Goal: Task Accomplishment & Management: Complete application form

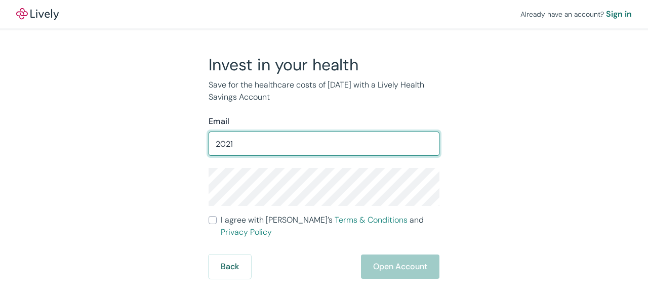
type input "[EMAIL_ADDRESS][DOMAIN_NAME]"
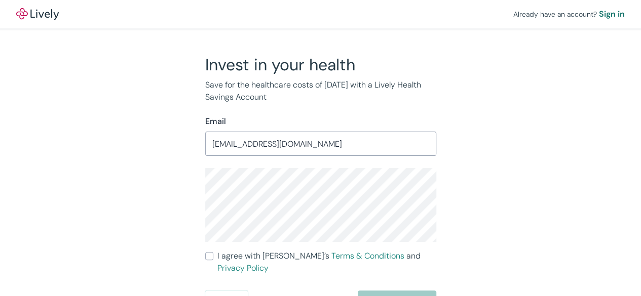
click at [208, 255] on input "I agree with Lively’s Terms & Conditions and Privacy Policy" at bounding box center [209, 256] width 8 height 8
checkbox input "true"
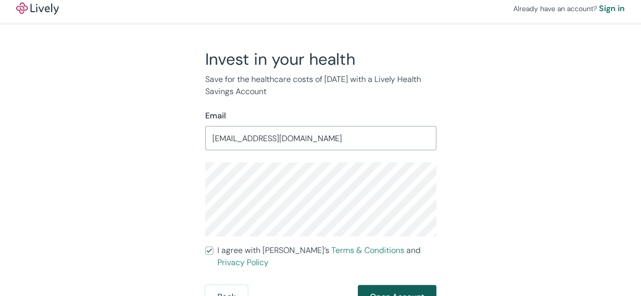
scroll to position [6, 0]
click at [394, 285] on button "Open Account" at bounding box center [397, 297] width 78 height 24
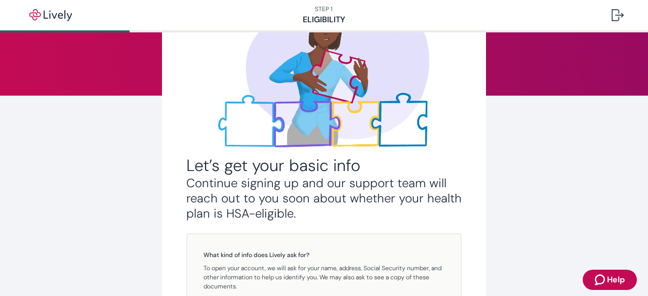
scroll to position [152, 0]
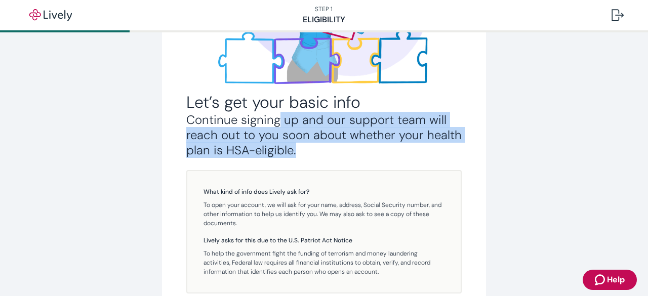
drag, startPoint x: 276, startPoint y: 128, endPoint x: 391, endPoint y: 149, distance: 116.9
click at [391, 149] on h3 "Continue signing up and our support team will reach out to you soon about wheth…" at bounding box center [323, 135] width 275 height 46
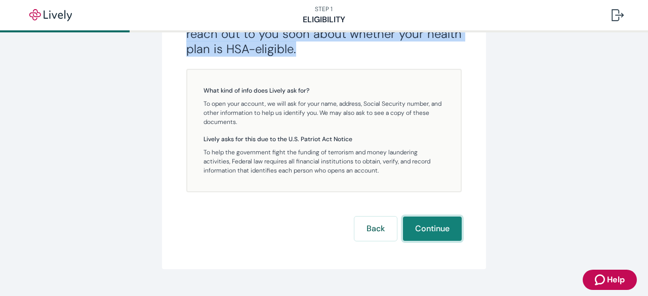
click at [446, 235] on button "Continue" at bounding box center [432, 229] width 59 height 24
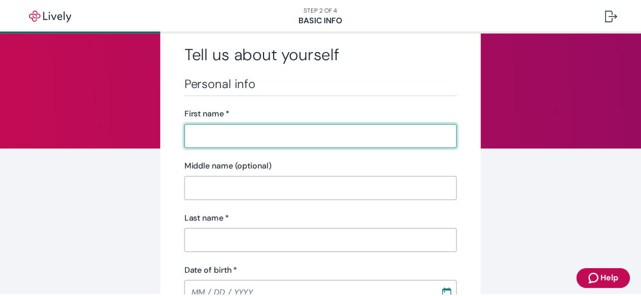
scroll to position [51, 0]
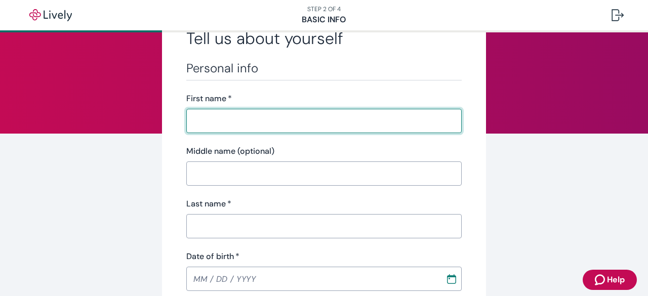
click at [249, 125] on input "First name   *" at bounding box center [323, 121] width 275 height 20
type input "[PERSON_NAME]"
type input "[PHONE_NUMBER]"
type input "[STREET_ADDRESS][PERSON_NAME]"
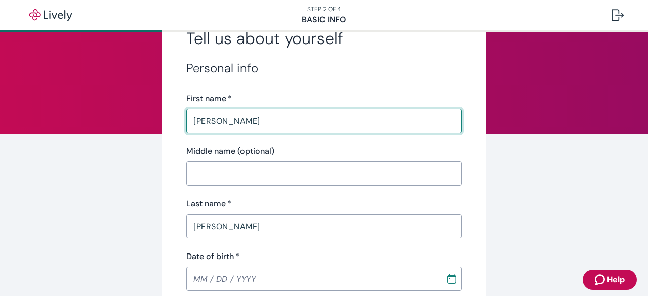
type input "LA [PERSON_NAME]"
type input "CA"
type input "91746"
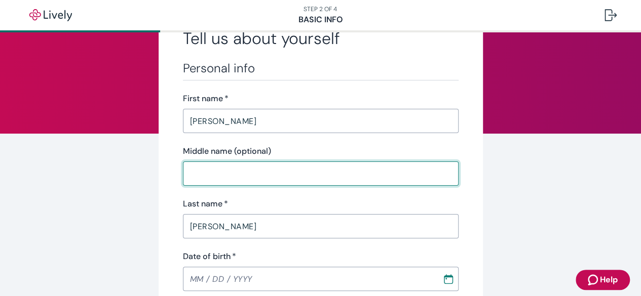
click at [234, 178] on input "Middle name (optional)" at bounding box center [320, 174] width 275 height 20
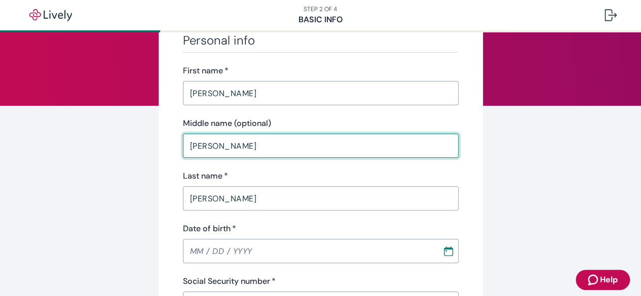
scroll to position [101, 0]
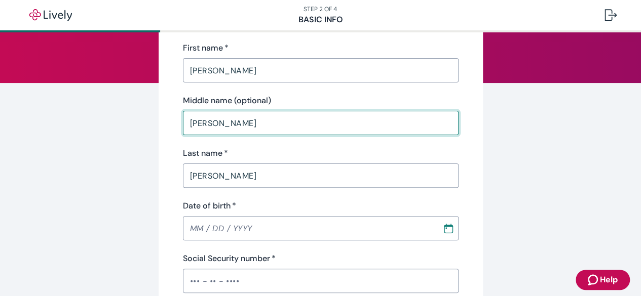
type input "[PERSON_NAME]"
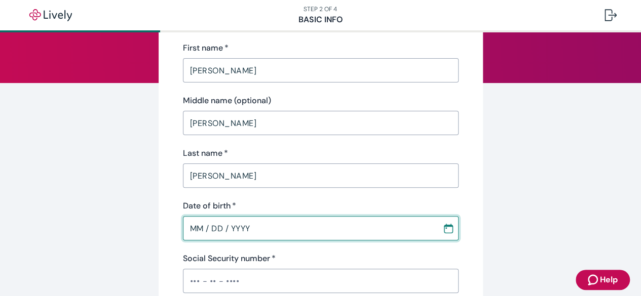
click at [189, 228] on input "MM / DD / YYYY" at bounding box center [309, 228] width 252 height 20
type input "[DATE]"
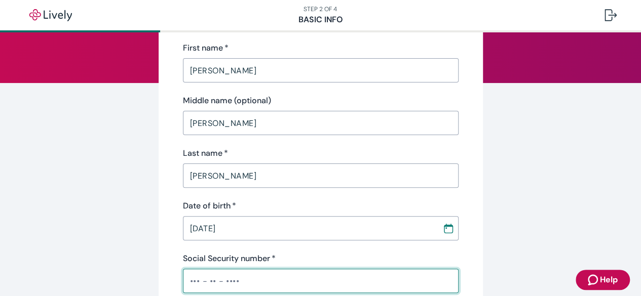
click at [186, 284] on input "Social Security number   *" at bounding box center [320, 281] width 275 height 20
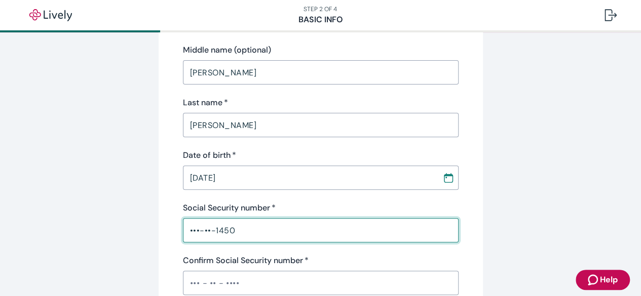
scroll to position [203, 0]
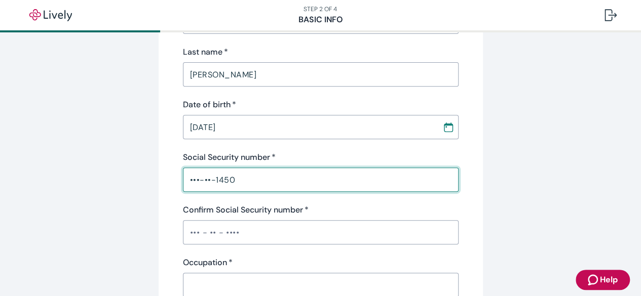
type input "•••-••-1450"
click at [190, 232] on input "Confirm Social Security number   *" at bounding box center [320, 232] width 275 height 20
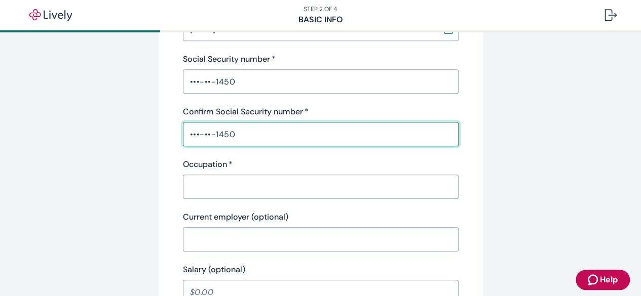
scroll to position [304, 0]
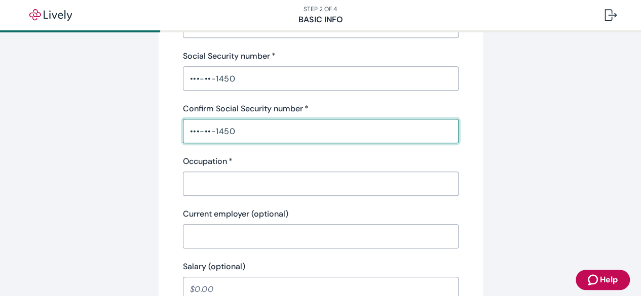
type input "•••-••-1450"
drag, startPoint x: 224, startPoint y: 174, endPoint x: 224, endPoint y: 184, distance: 10.1
click at [224, 177] on input "Occupation   *" at bounding box center [320, 184] width 275 height 20
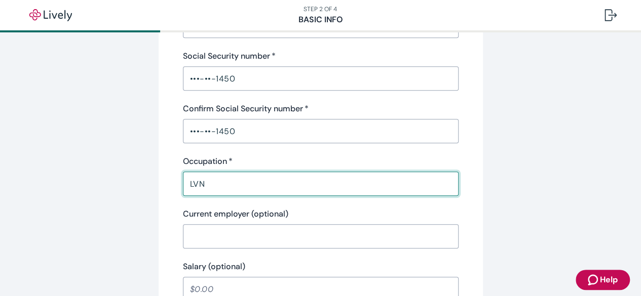
type input "LVN"
click at [212, 232] on input "Current employer (optional)" at bounding box center [320, 236] width 275 height 20
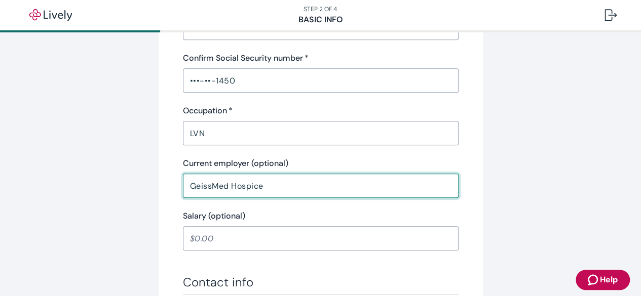
scroll to position [405, 0]
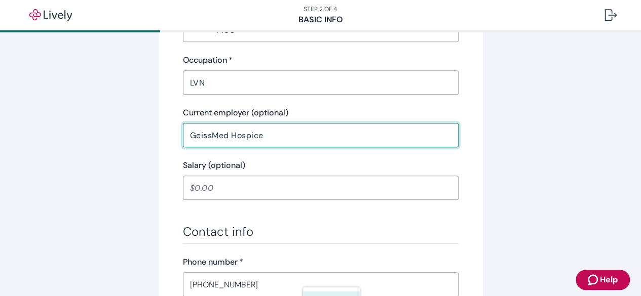
type input "GeissMed Hospice"
click at [198, 184] on input "Salary (optional)" at bounding box center [320, 188] width 275 height 20
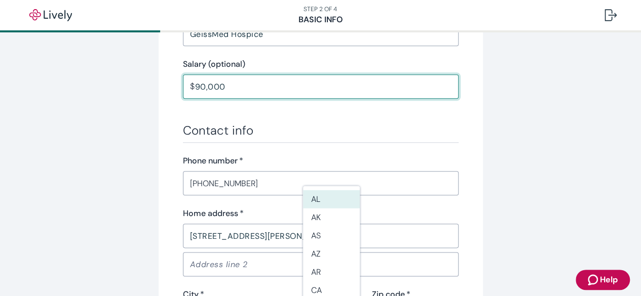
click at [164, 186] on div "Tell us about yourself Personal info First name   * [PERSON_NAME] ​ Middle name…" at bounding box center [321, 20] width 324 height 945
type input "90,000.00"
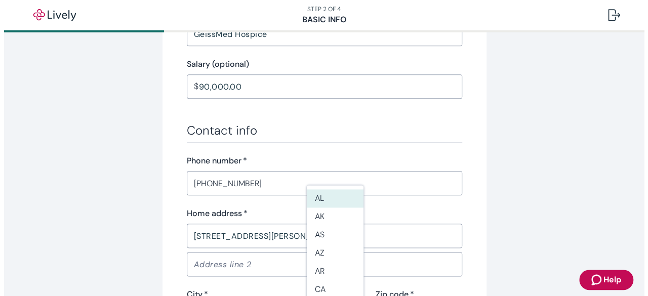
scroll to position [557, 0]
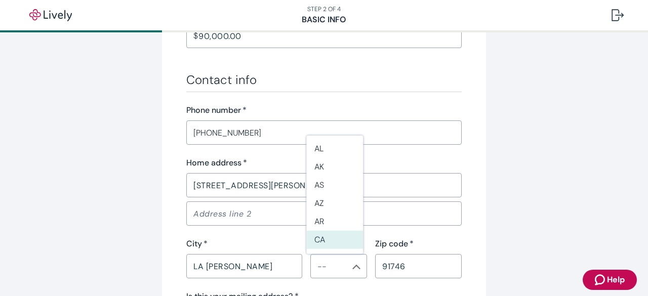
click at [332, 235] on li "CA" at bounding box center [334, 240] width 57 height 18
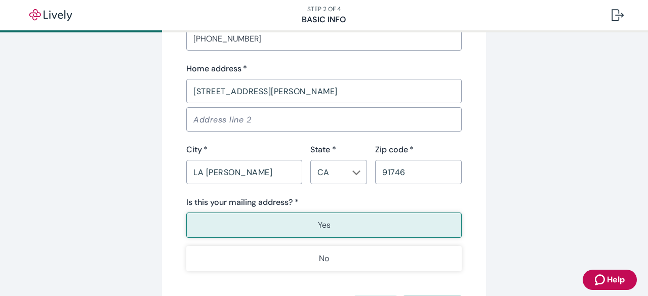
scroll to position [658, 0]
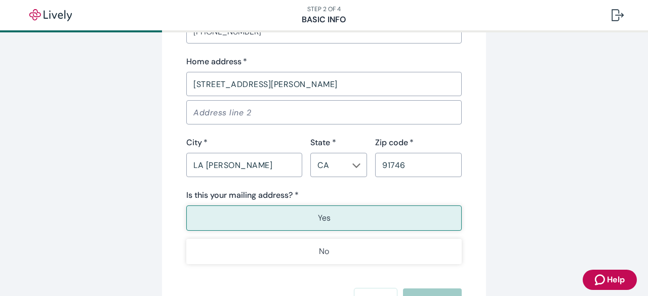
click at [337, 221] on button "Yes" at bounding box center [323, 218] width 275 height 25
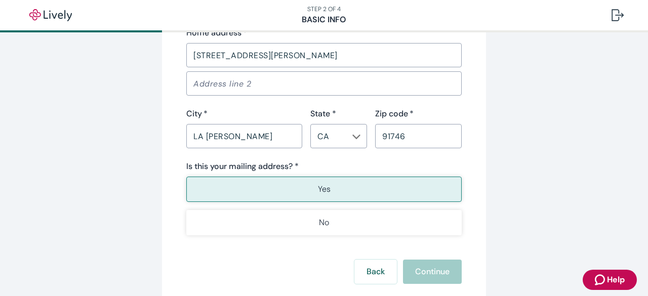
scroll to position [709, 0]
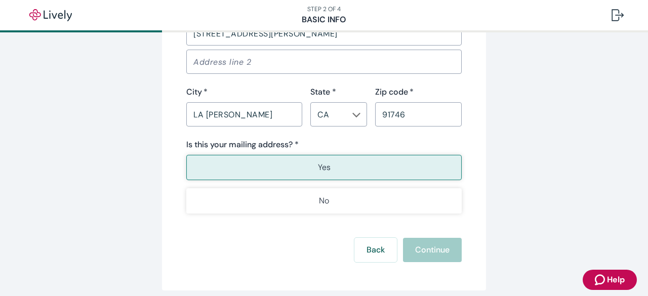
click at [327, 170] on button "Yes" at bounding box center [323, 167] width 275 height 25
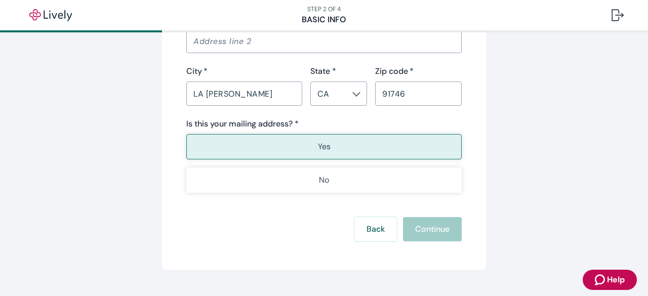
scroll to position [750, 0]
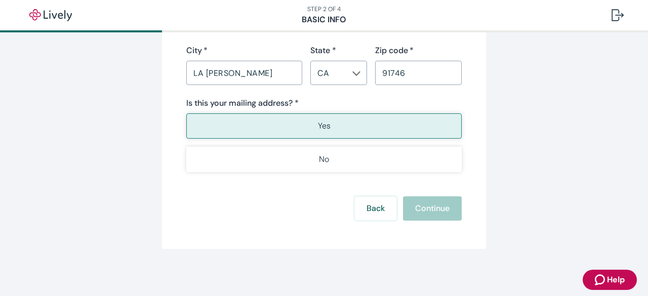
click at [427, 211] on div "Back Continue" at bounding box center [323, 208] width 275 height 24
click at [320, 129] on p "Yes" at bounding box center [324, 126] width 13 height 12
click at [336, 80] on div "CA ​" at bounding box center [338, 73] width 57 height 24
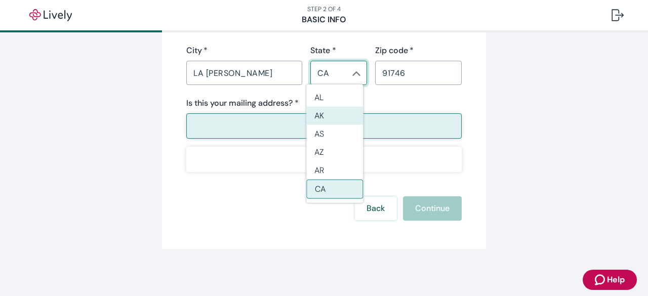
type input "AK"
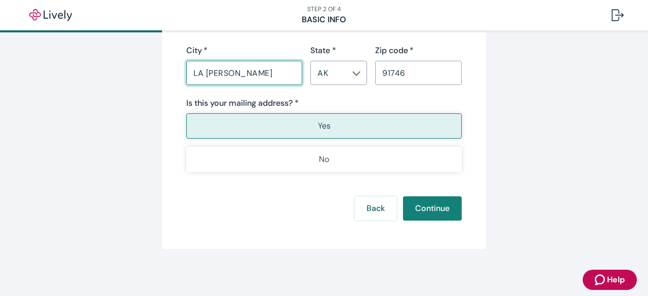
click at [265, 73] on input "LA [PERSON_NAME]" at bounding box center [244, 73] width 116 height 20
click at [416, 77] on input "91746" at bounding box center [418, 73] width 87 height 20
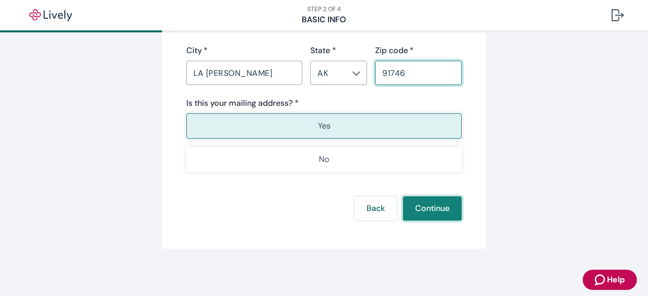
click at [444, 204] on button "Continue" at bounding box center [432, 208] width 59 height 24
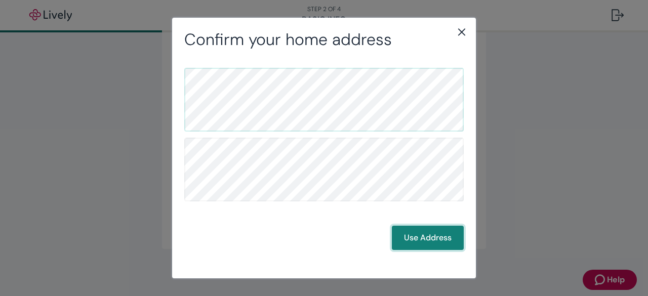
click at [425, 238] on button "Use Address" at bounding box center [428, 238] width 72 height 24
click at [425, 234] on button "Use Address" at bounding box center [428, 238] width 72 height 24
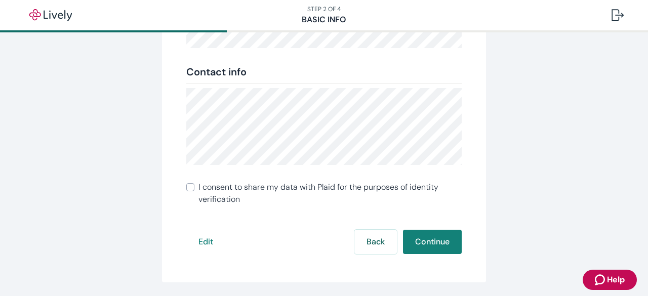
scroll to position [227, 0]
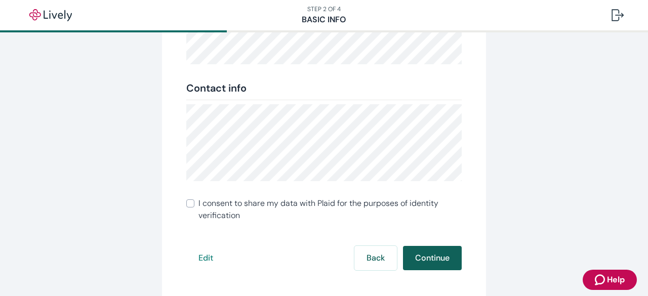
click at [431, 259] on button "Continue" at bounding box center [432, 258] width 59 height 24
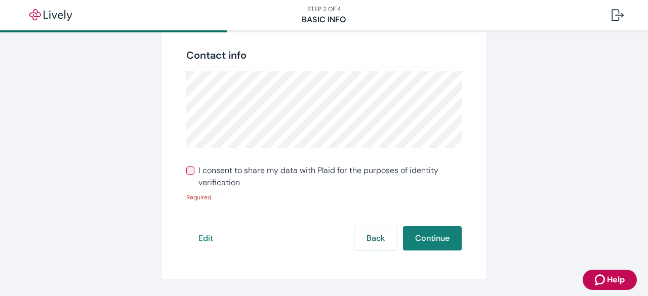
scroll to position [291, 0]
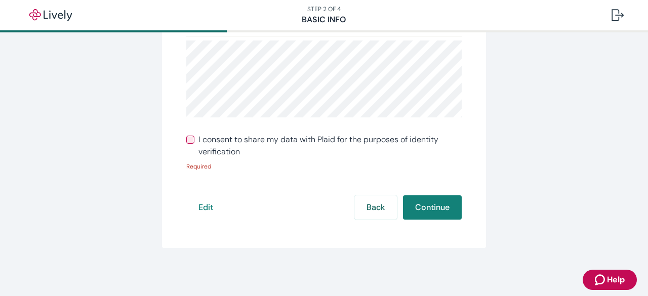
click at [189, 141] on input "I consent to share my data with Plaid for the purposes of identity verification" at bounding box center [190, 140] width 8 height 8
checkbox input "true"
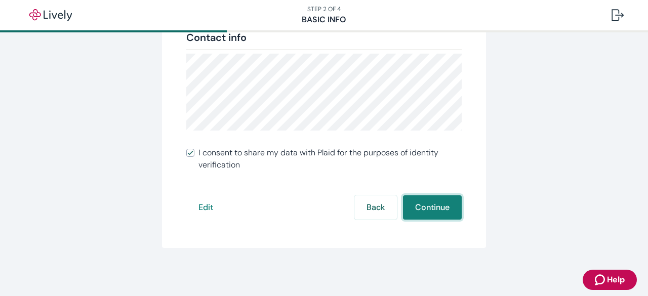
click at [439, 207] on button "Continue" at bounding box center [432, 207] width 59 height 24
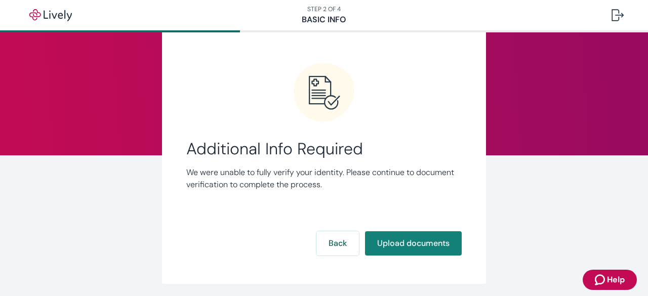
scroll to position [51, 0]
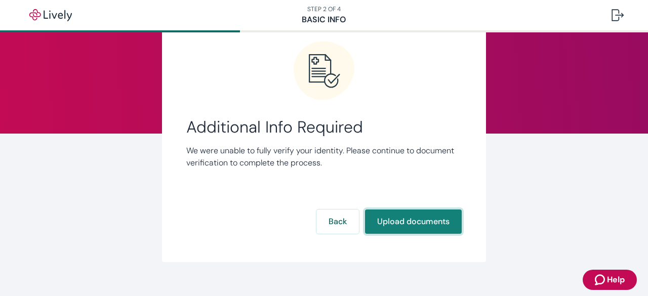
click at [409, 222] on button "Upload documents" at bounding box center [413, 222] width 97 height 24
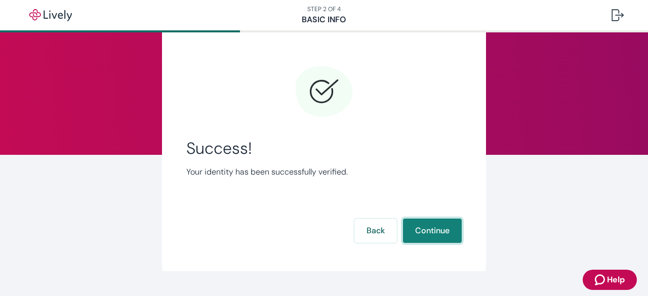
scroll to position [53, 0]
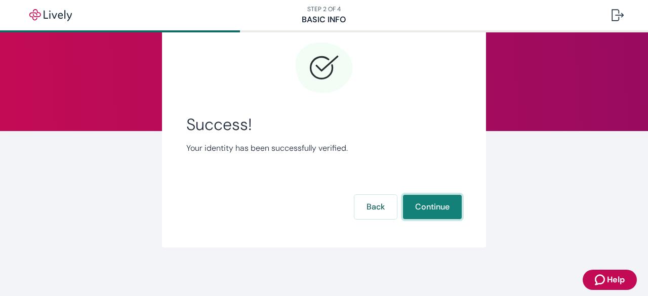
click at [424, 204] on button "Continue" at bounding box center [432, 207] width 59 height 24
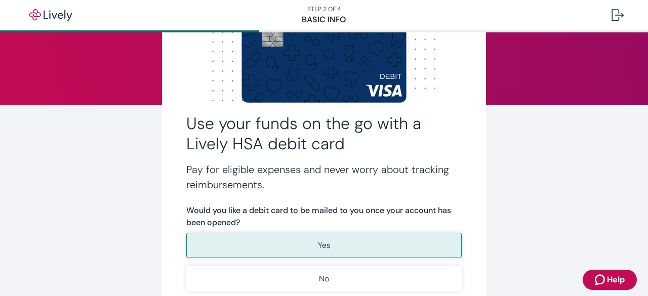
scroll to position [101, 0]
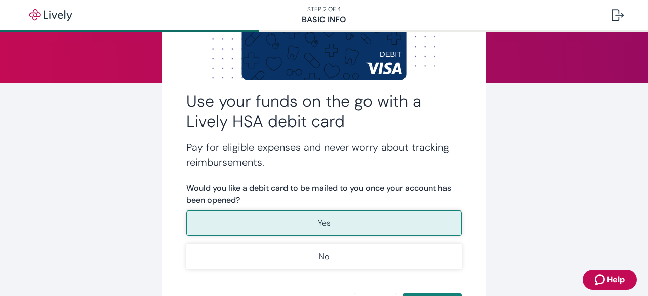
click at [330, 216] on button "Yes" at bounding box center [323, 223] width 275 height 25
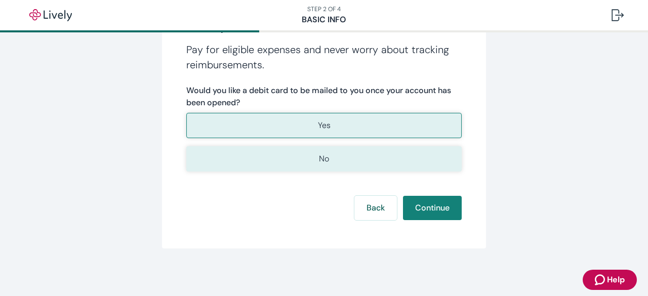
scroll to position [148, 0]
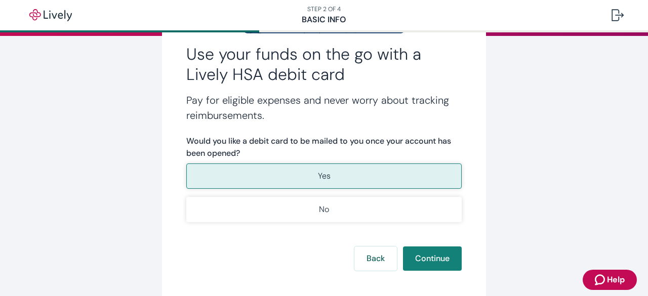
click at [332, 174] on button "Yes" at bounding box center [323, 176] width 275 height 25
click at [431, 258] on button "Continue" at bounding box center [432, 259] width 59 height 24
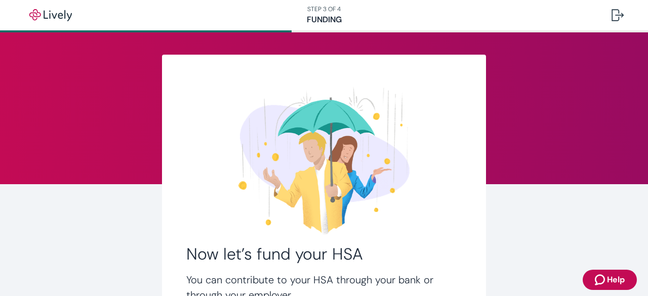
scroll to position [132, 0]
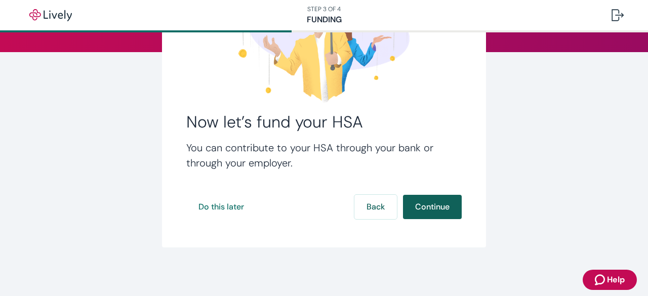
click at [428, 207] on button "Continue" at bounding box center [432, 207] width 59 height 24
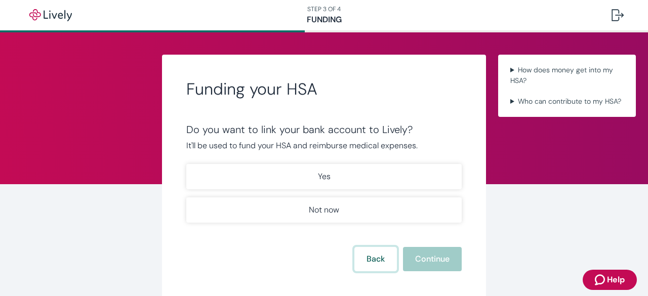
click at [363, 262] on button "Back" at bounding box center [375, 259] width 43 height 24
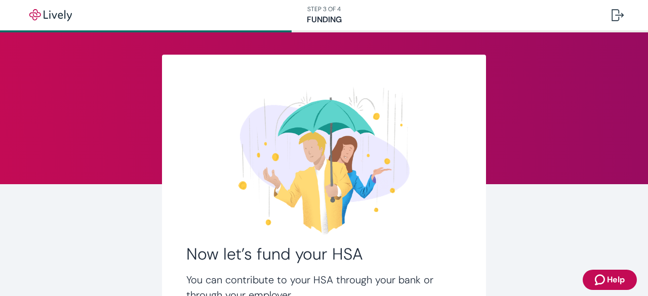
scroll to position [132, 0]
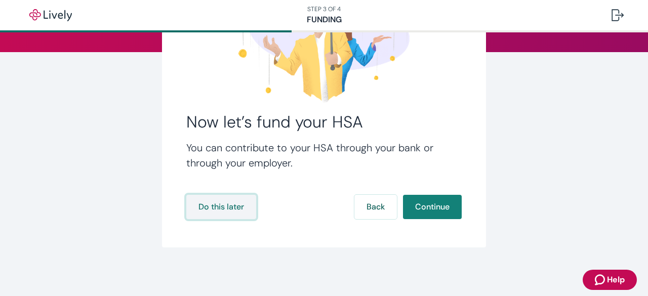
click at [208, 207] on button "Do this later" at bounding box center [221, 207] width 70 height 24
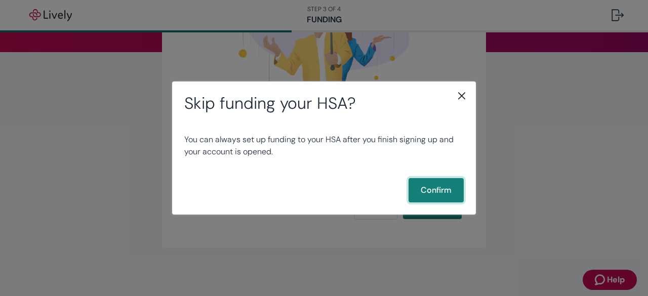
click at [430, 189] on button "Confirm" at bounding box center [436, 190] width 55 height 24
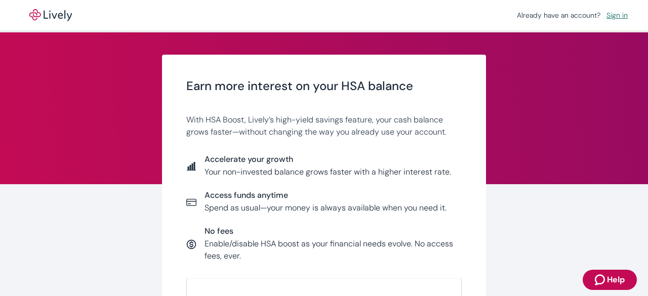
click at [348, 171] on p "Your non-invested balance grows faster with a higher interest rate." at bounding box center [328, 172] width 247 height 12
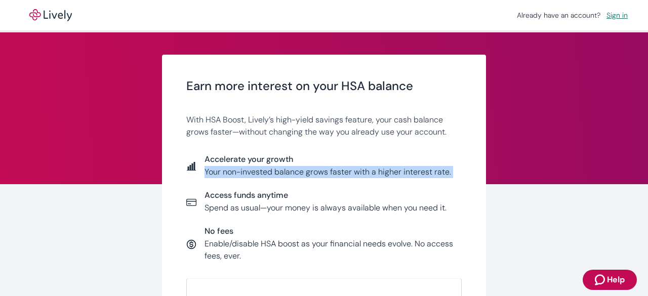
click at [348, 171] on p "Your non-invested balance grows faster with a higher interest rate." at bounding box center [328, 172] width 247 height 12
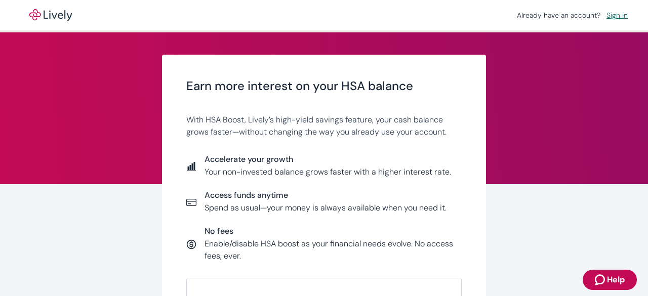
click at [359, 212] on p "Spend as usual—your money is always available when you need it." at bounding box center [326, 208] width 242 height 12
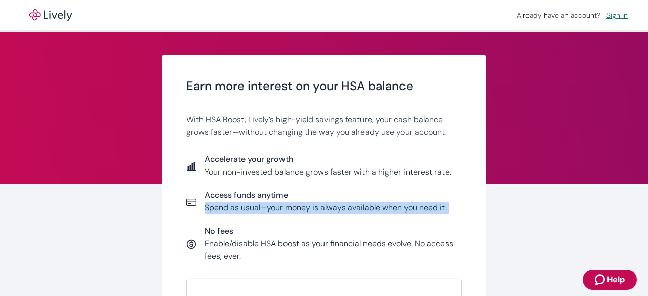
click at [359, 212] on p "Spend as usual—your money is always available when you need it." at bounding box center [326, 208] width 242 height 12
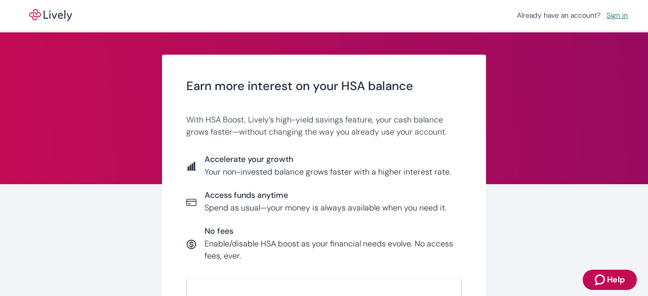
click at [232, 245] on p "Enable/disable HSA boost as your financial needs evolve. No access fees, ever." at bounding box center [333, 250] width 257 height 24
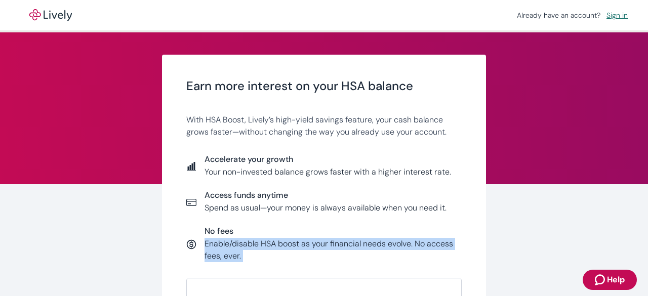
click at [232, 245] on p "Enable/disable HSA boost as your financial needs evolve. No access fees, ever." at bounding box center [333, 250] width 257 height 24
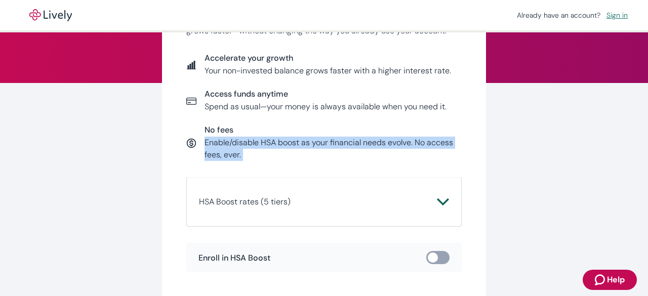
click at [437, 197] on icon "Chevron icon" at bounding box center [443, 202] width 12 height 12
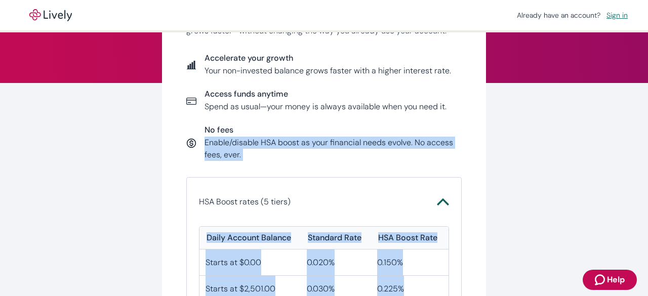
scroll to position [152, 0]
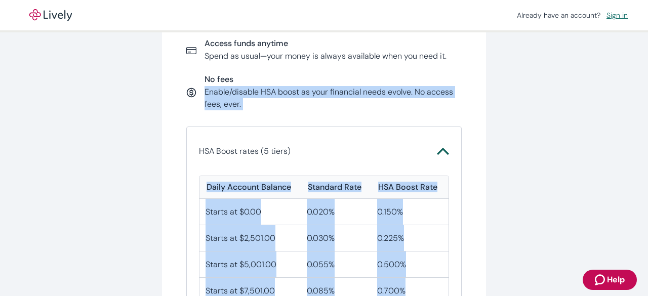
click at [459, 232] on div "Earn more interest on your HSA balance With HSA Boost, Lively’s high-yield savi…" at bounding box center [324, 193] width 324 height 580
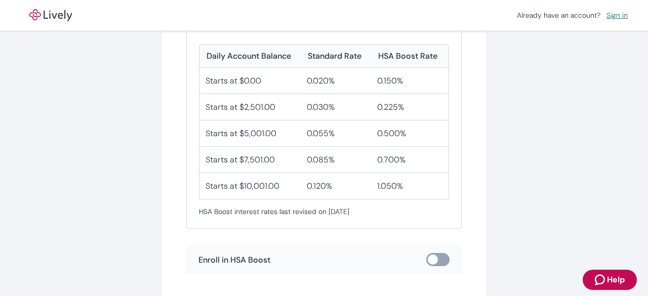
scroll to position [304, 0]
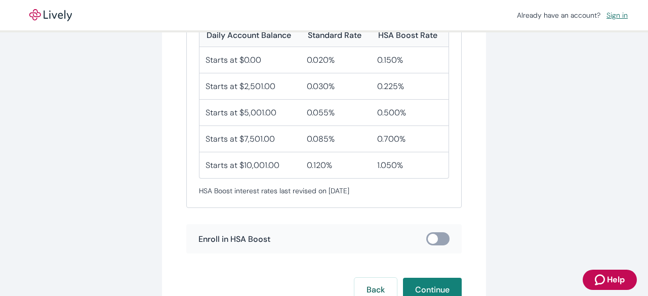
click at [440, 239] on input "checkbox" at bounding box center [433, 239] width 30 height 10
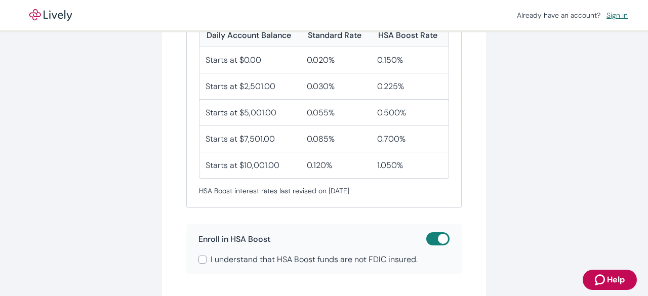
click at [432, 239] on input "checkbox" at bounding box center [443, 239] width 30 height 10
checkbox input "false"
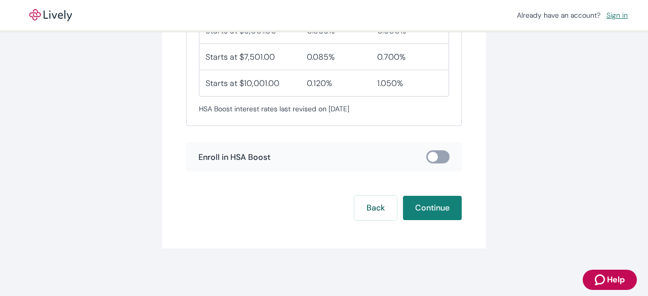
scroll to position [386, 0]
click at [419, 210] on button "Continue" at bounding box center [432, 208] width 59 height 24
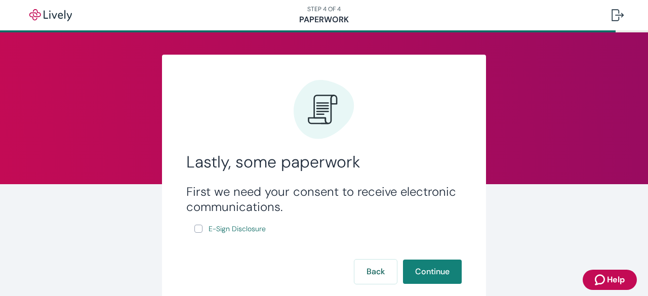
click at [194, 230] on input "E-Sign Disclosure" at bounding box center [198, 229] width 8 height 8
checkbox input "true"
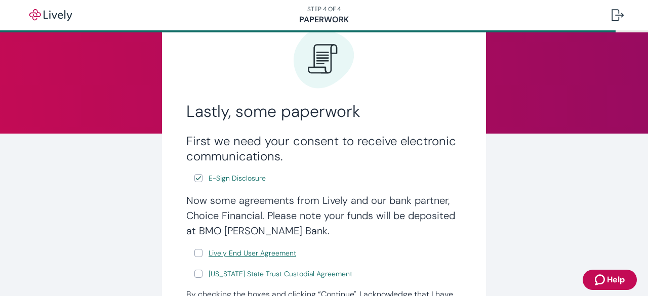
scroll to position [101, 0]
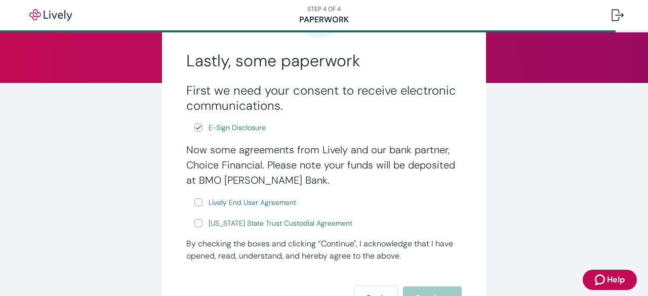
click at [194, 202] on input "Lively End User Agreement" at bounding box center [198, 203] width 8 height 8
checkbox input "true"
click at [195, 223] on input "[US_STATE] State Trust Custodial Agreement" at bounding box center [198, 223] width 8 height 8
checkbox input "true"
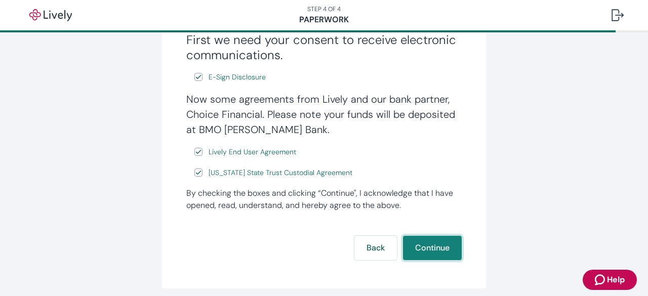
click at [424, 246] on button "Continue" at bounding box center [432, 248] width 59 height 24
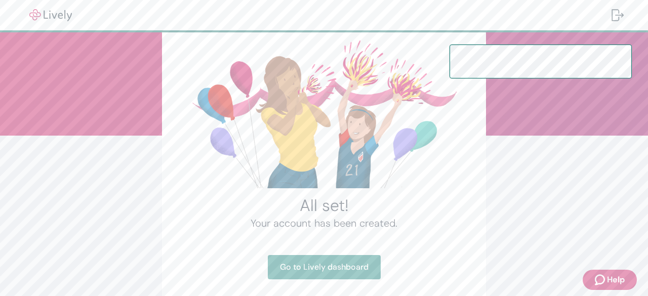
scroll to position [105, 0]
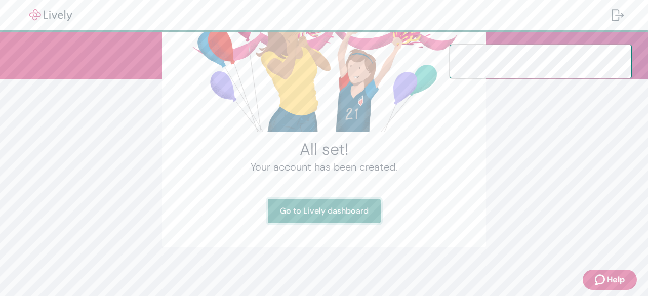
click at [326, 213] on link "Go to Lively dashboard" at bounding box center [324, 211] width 113 height 24
